Goal: Transaction & Acquisition: Book appointment/travel/reservation

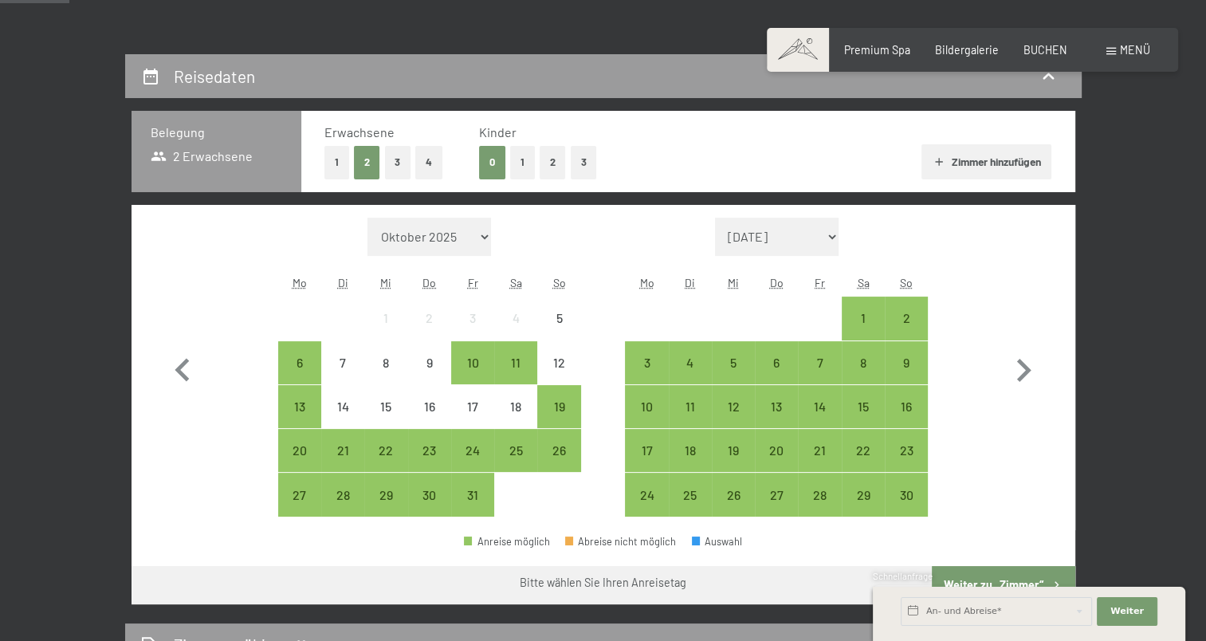
scroll to position [309, 0]
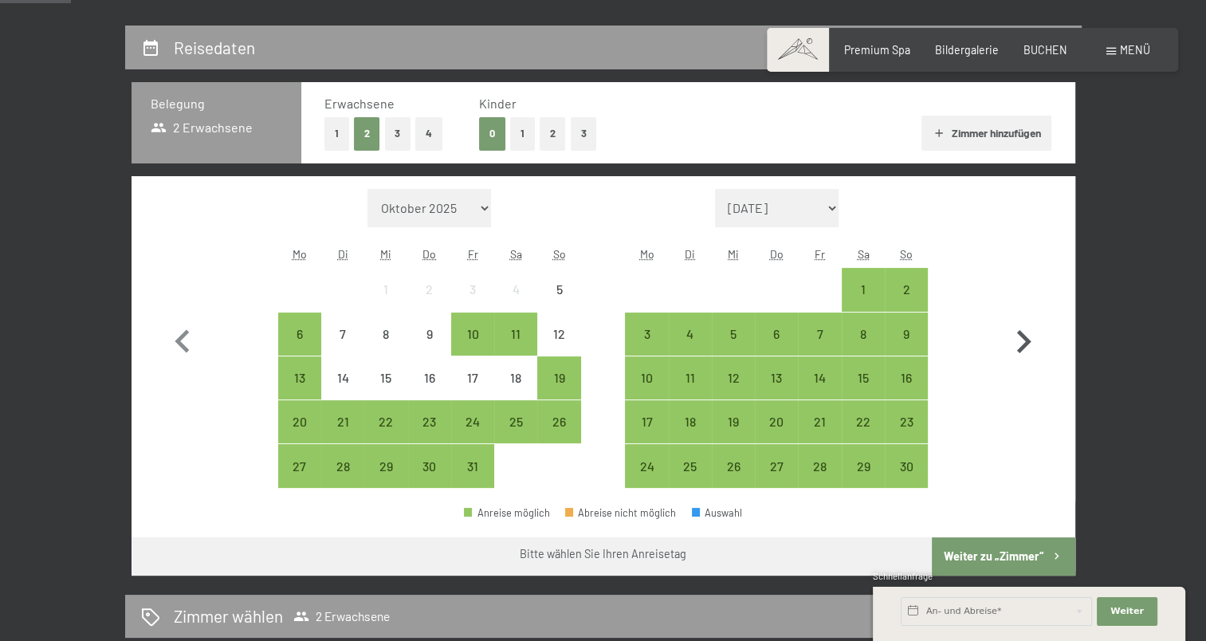
click at [1022, 336] on icon "button" at bounding box center [1024, 341] width 14 height 23
select select "2025-11-01"
select select "2025-12-01"
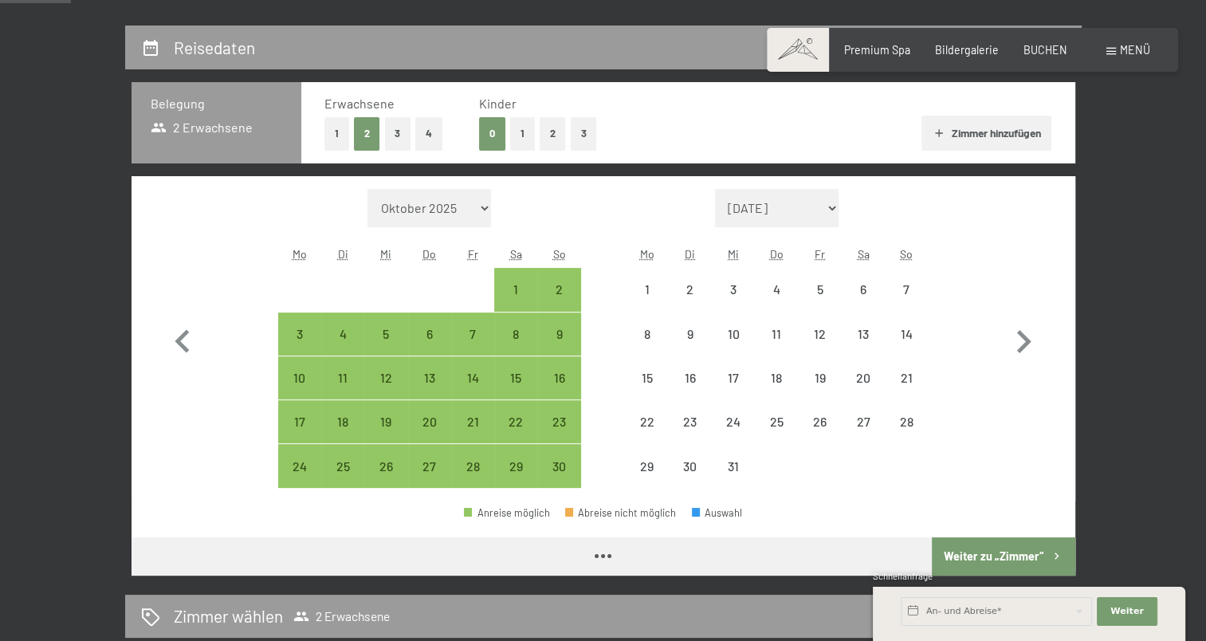
select select "2025-11-01"
select select "2025-12-01"
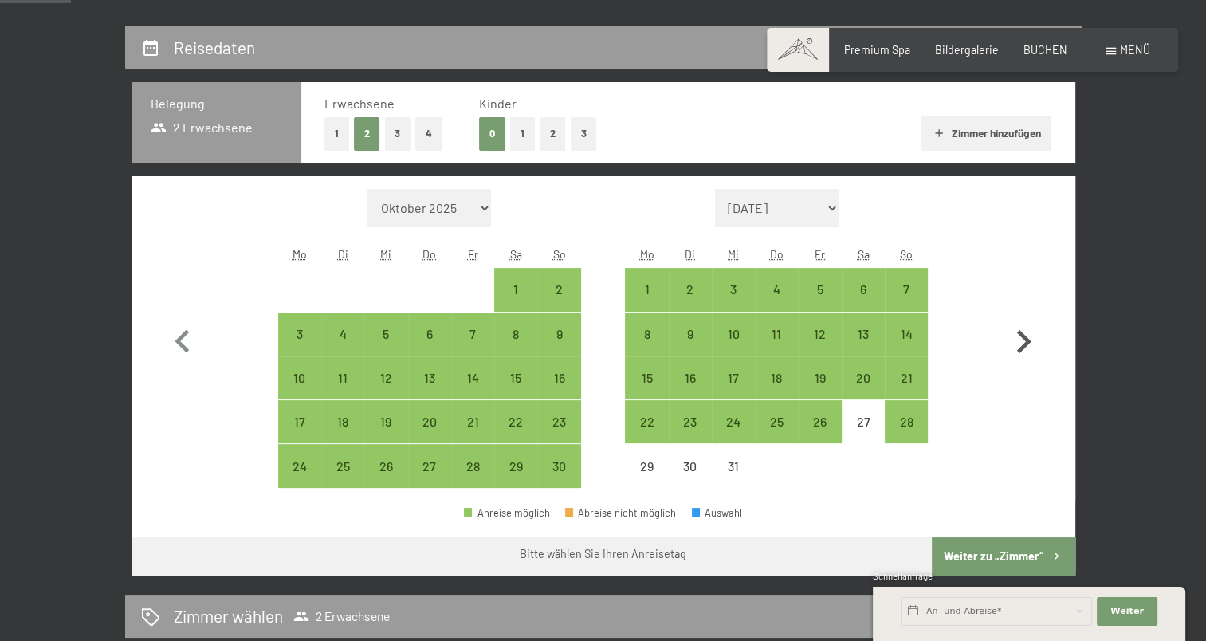
click at [1027, 336] on icon "button" at bounding box center [1024, 342] width 46 height 46
select select "2025-12-01"
select select "2026-01-01"
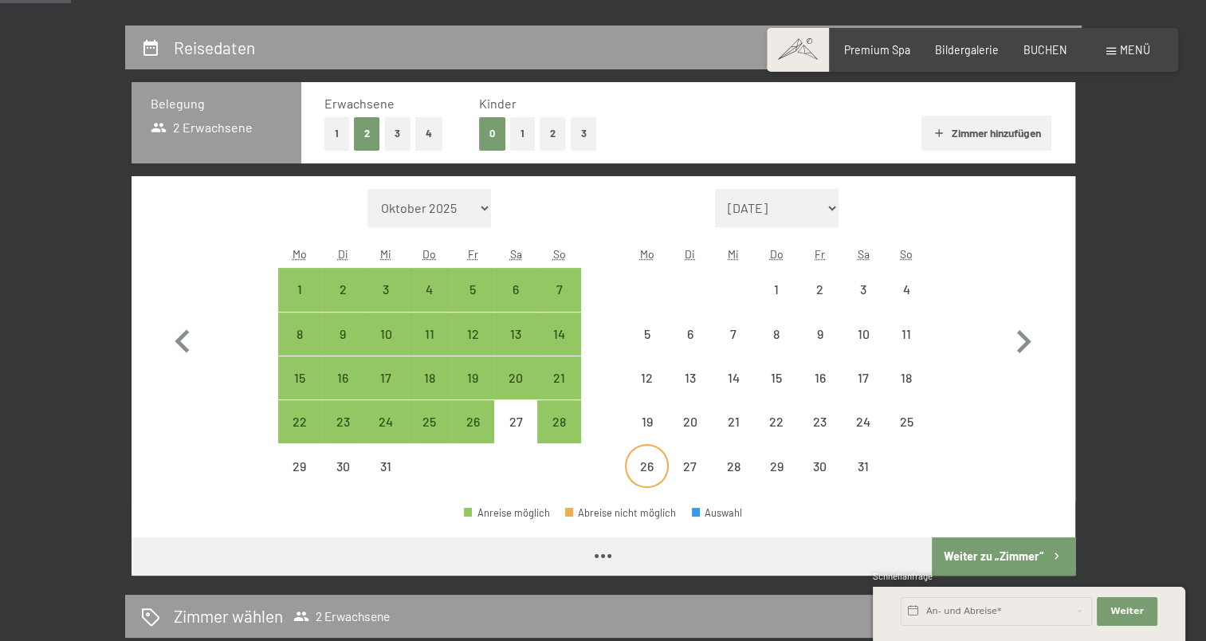
select select "2025-12-01"
select select "2026-01-01"
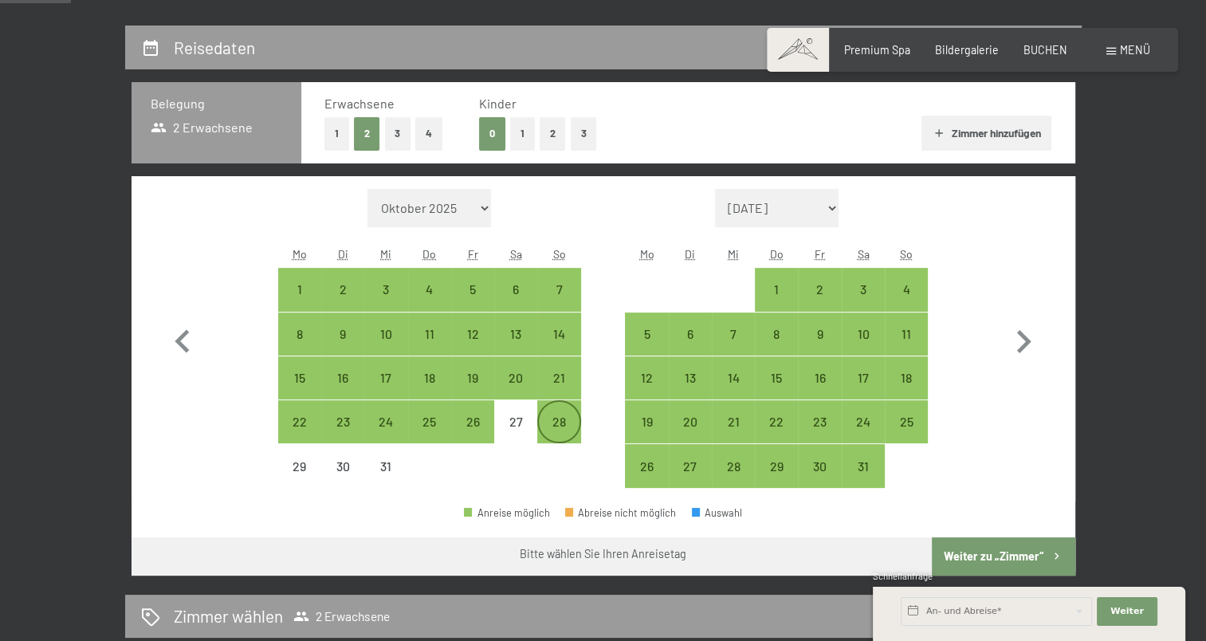
click at [563, 421] on div "28" at bounding box center [559, 435] width 40 height 40
select select "2025-12-01"
select select "2026-01-01"
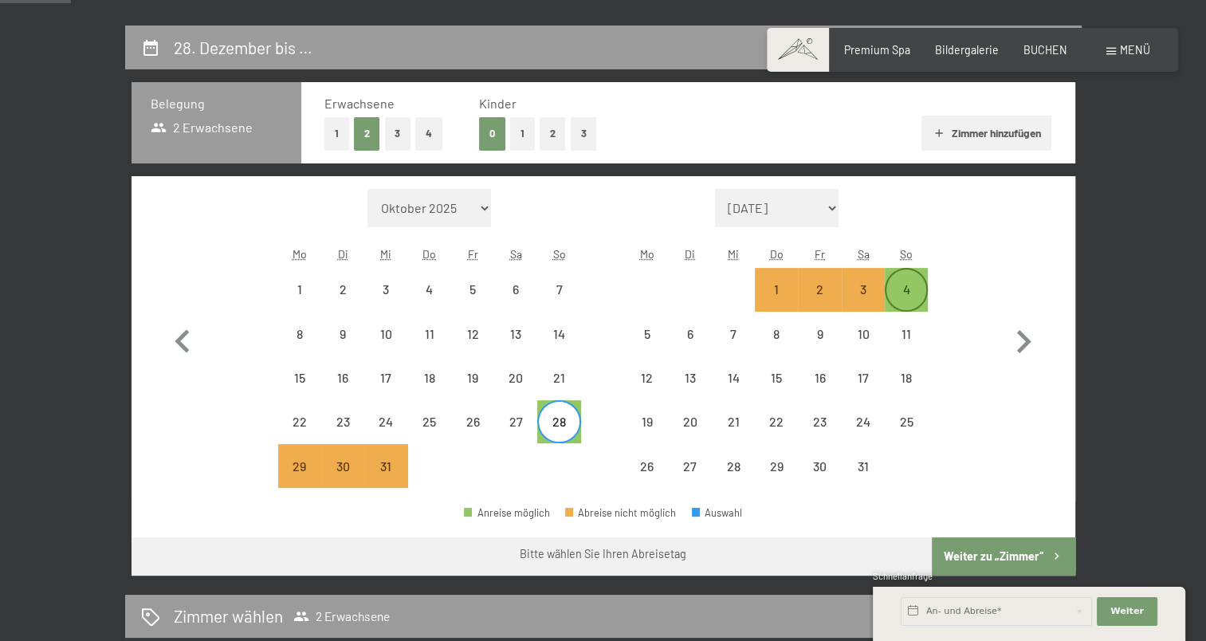
click at [912, 290] on div "4" at bounding box center [907, 303] width 40 height 40
select select "2025-12-01"
select select "2026-01-01"
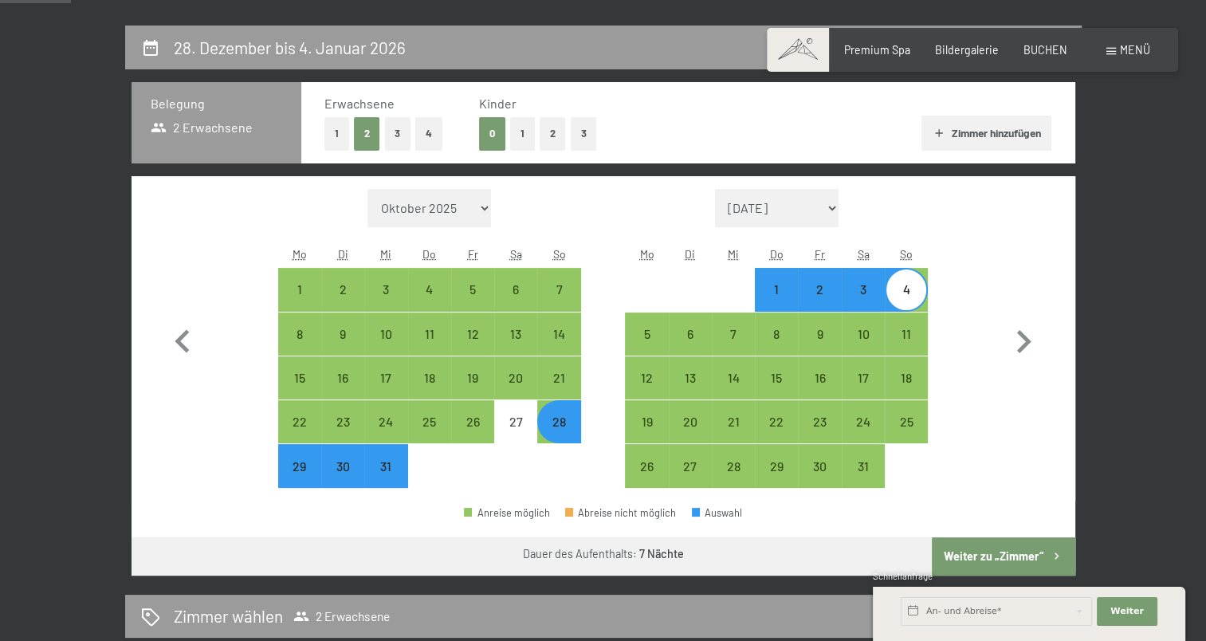
click at [1019, 543] on button "Weiter zu „Zimmer“" at bounding box center [1003, 556] width 143 height 38
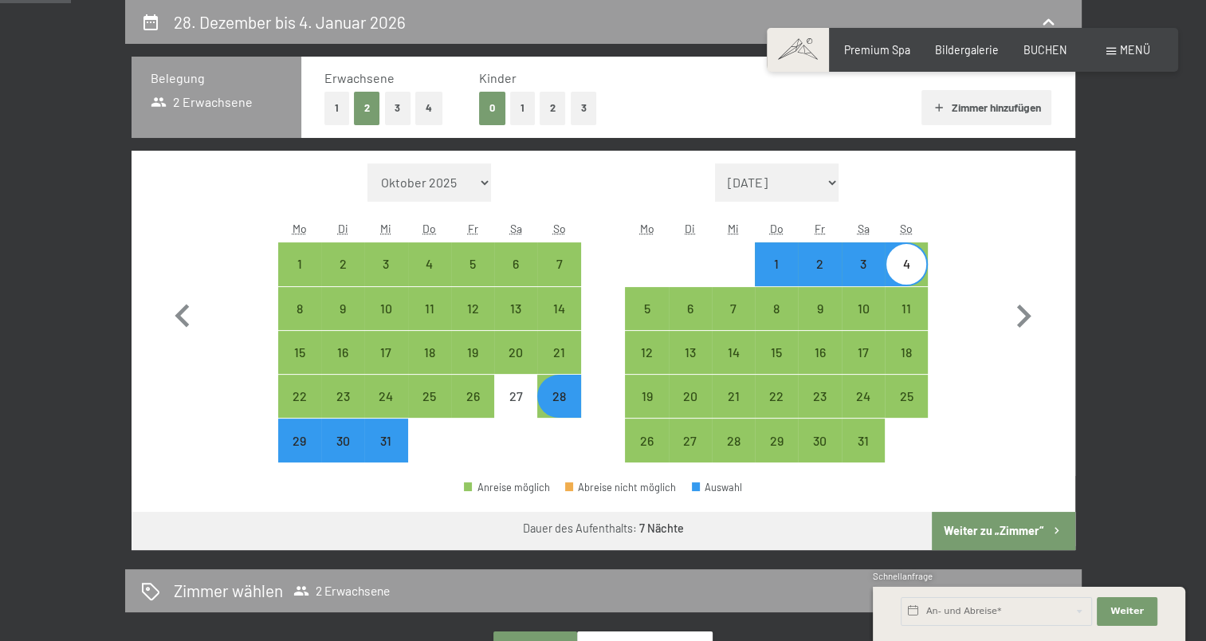
select select "2025-12-01"
select select "2026-01-01"
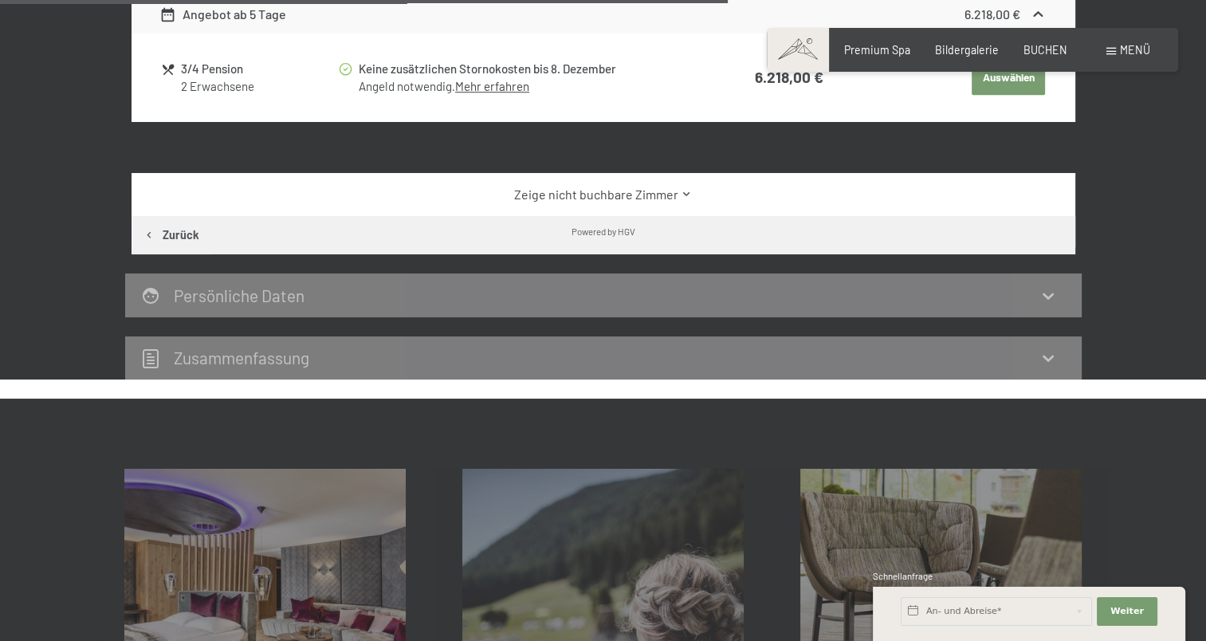
scroll to position [1163, 0]
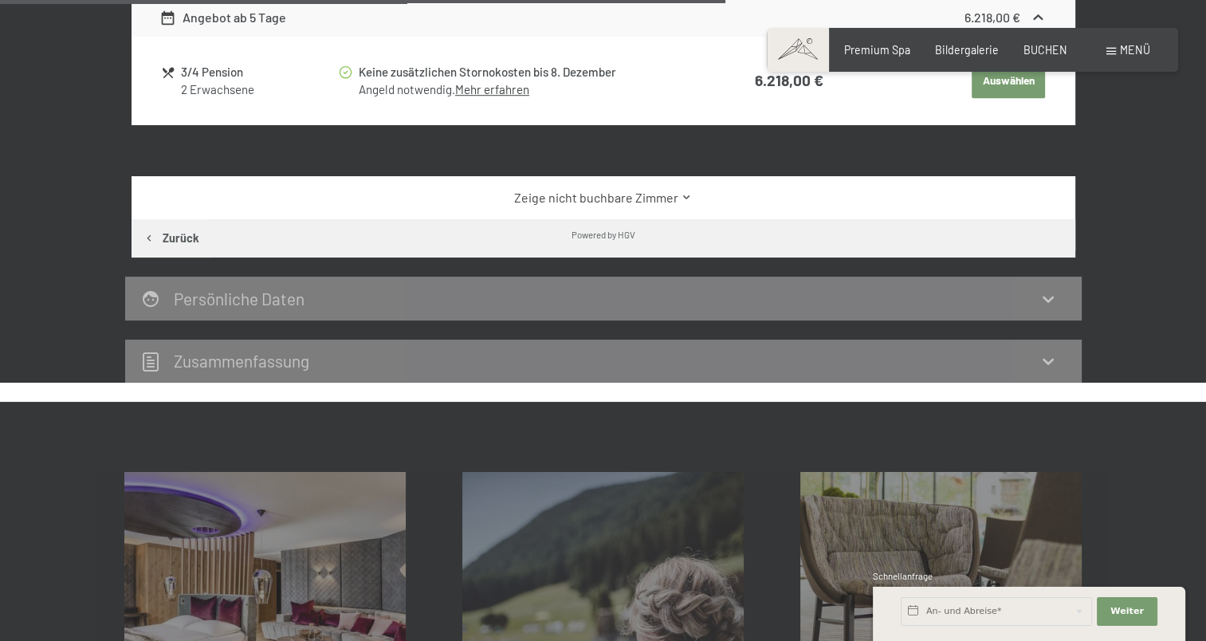
click at [678, 194] on link "Zeige nicht buchbare Zimmer" at bounding box center [602, 198] width 887 height 18
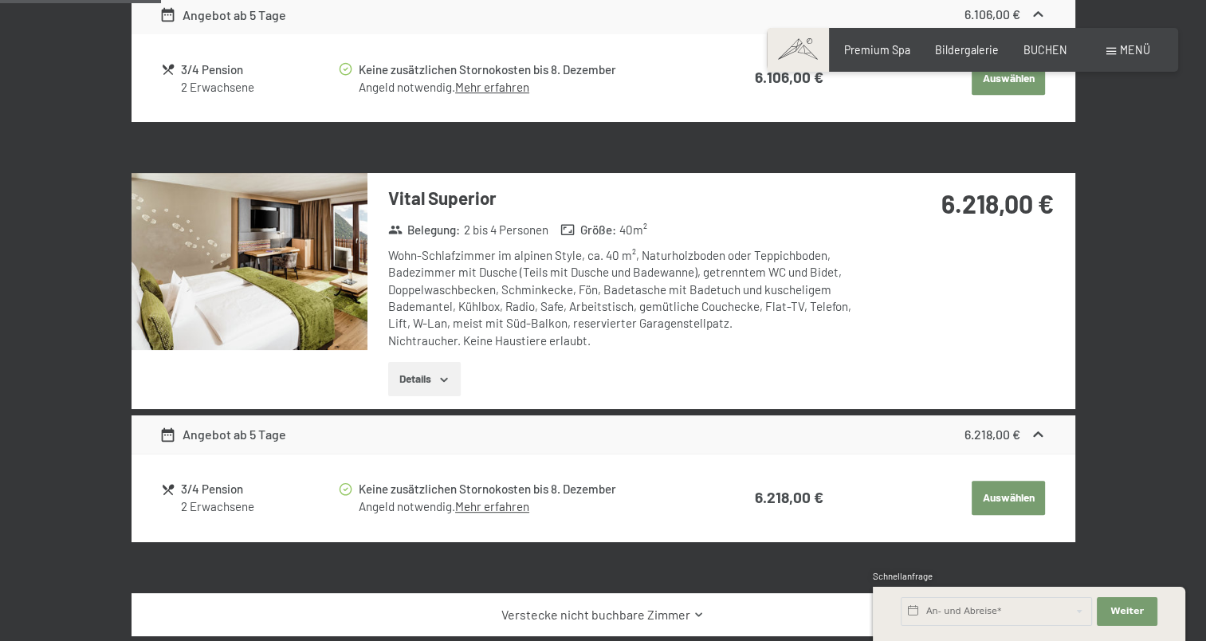
scroll to position [680, 0]
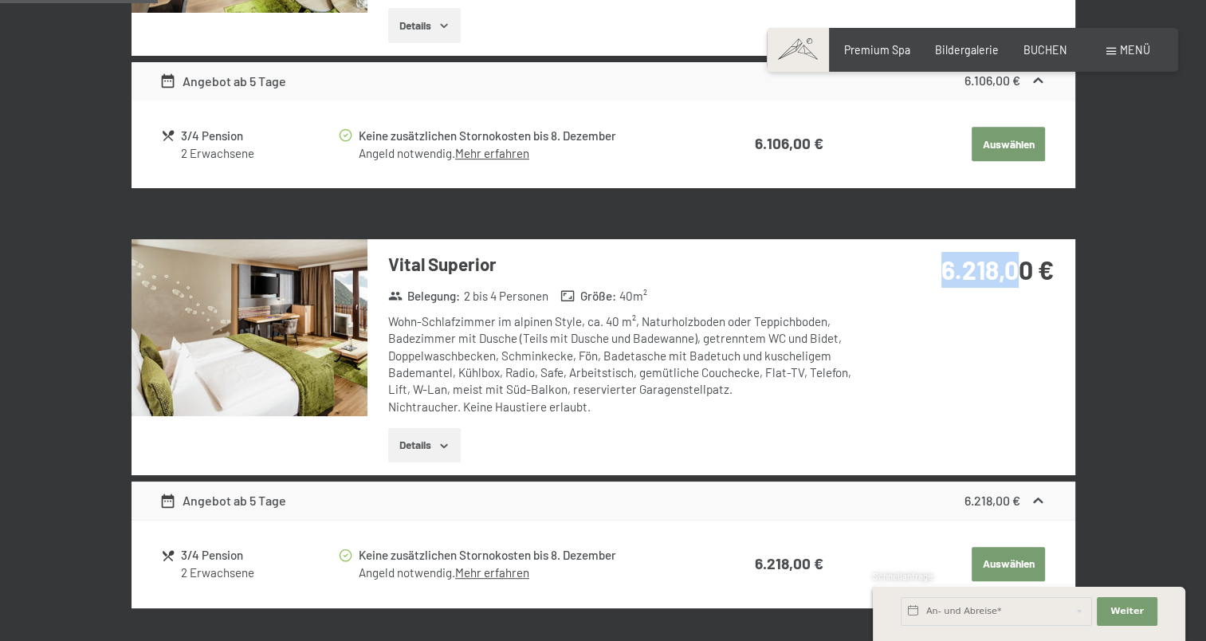
drag, startPoint x: 940, startPoint y: 271, endPoint x: 1027, endPoint y: 281, distance: 87.4
click at [1027, 281] on div "6.218,00 €" at bounding box center [965, 270] width 177 height 36
click at [1027, 281] on strong "6.218,00 €" at bounding box center [998, 269] width 112 height 30
click at [997, 293] on div "6.218,00 €" at bounding box center [969, 289] width 212 height 100
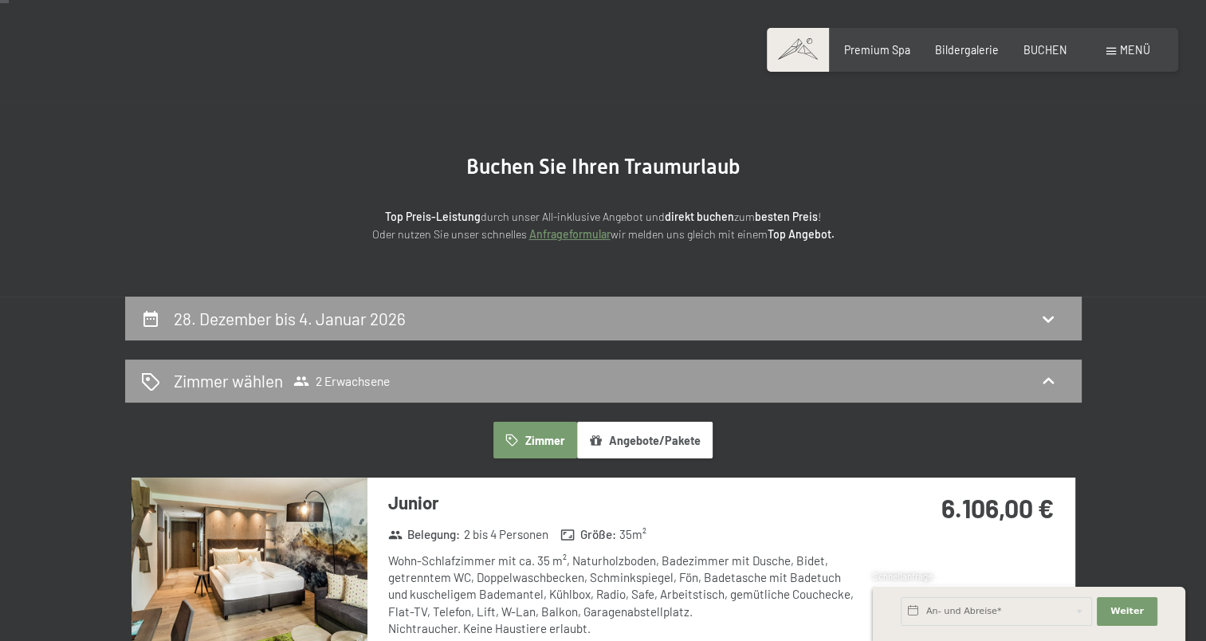
scroll to position [0, 0]
